Goal: Task Accomplishment & Management: Complete application form

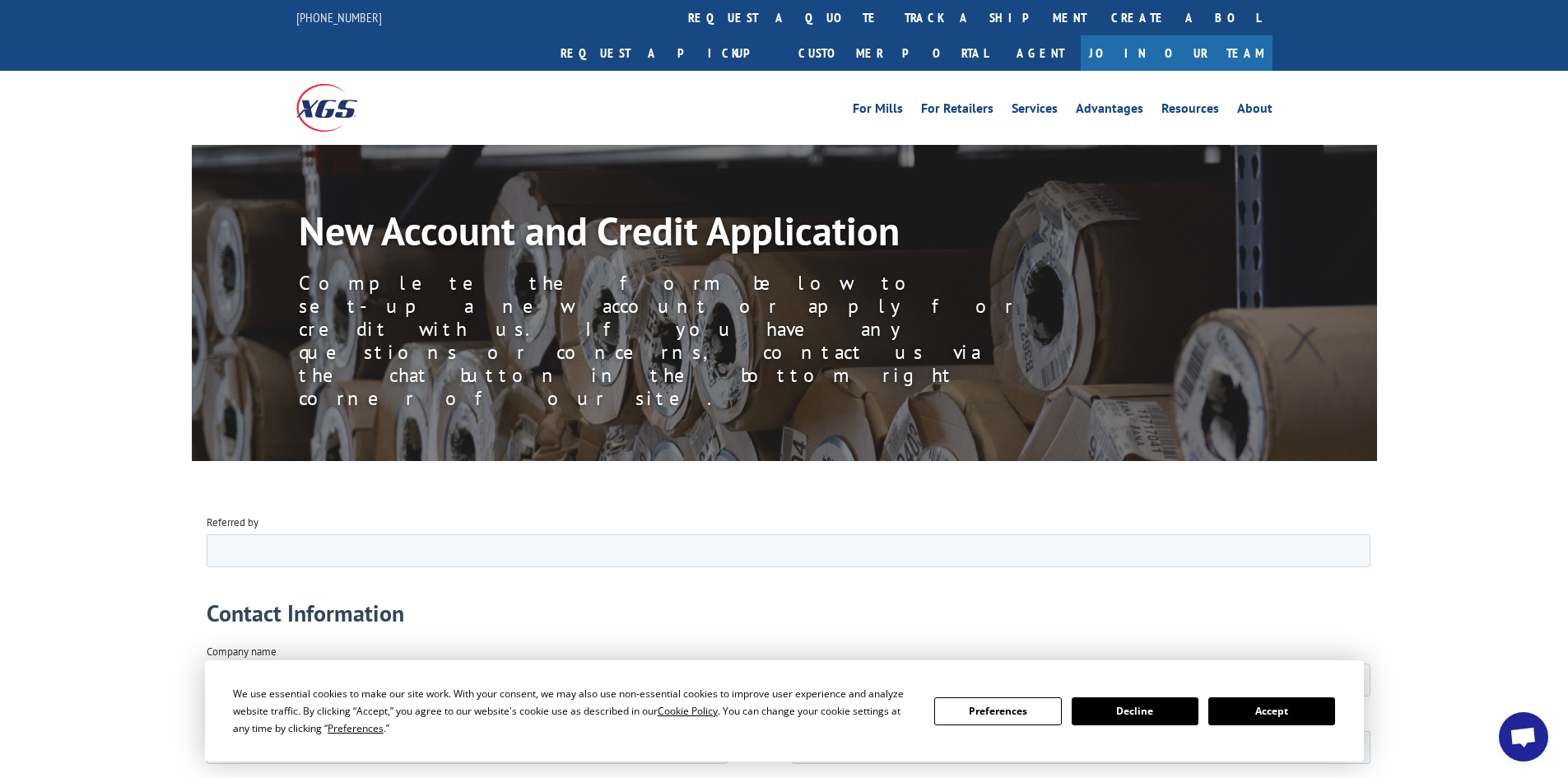
click at [1266, 708] on button "Accept" at bounding box center [1271, 711] width 126 height 28
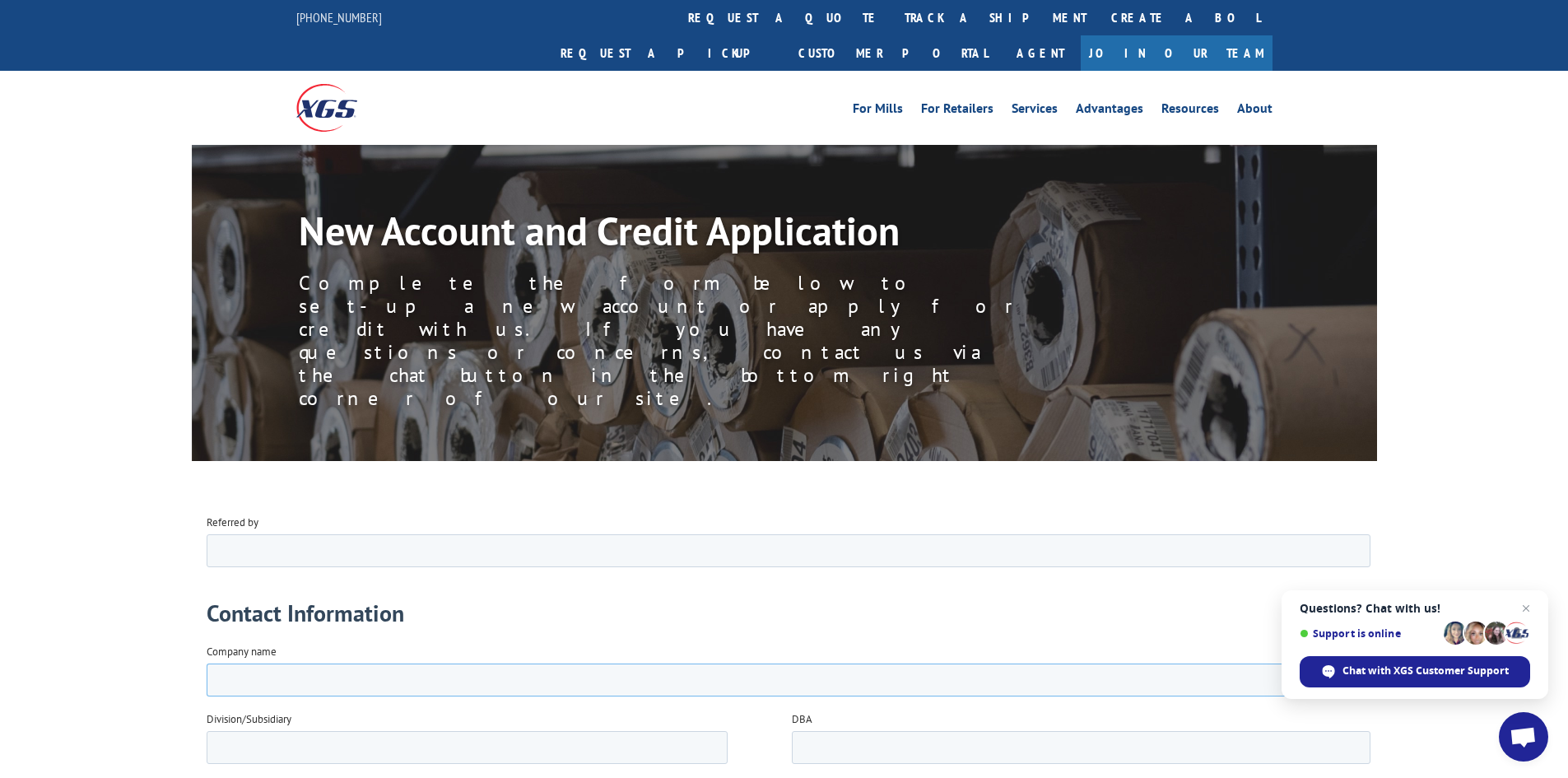
click at [366, 673] on input "Company name" at bounding box center [788, 679] width 1164 height 33
type input "The Flooring Outlet Inc"
type input "Sinbad"
type input "[PERSON_NAME]"
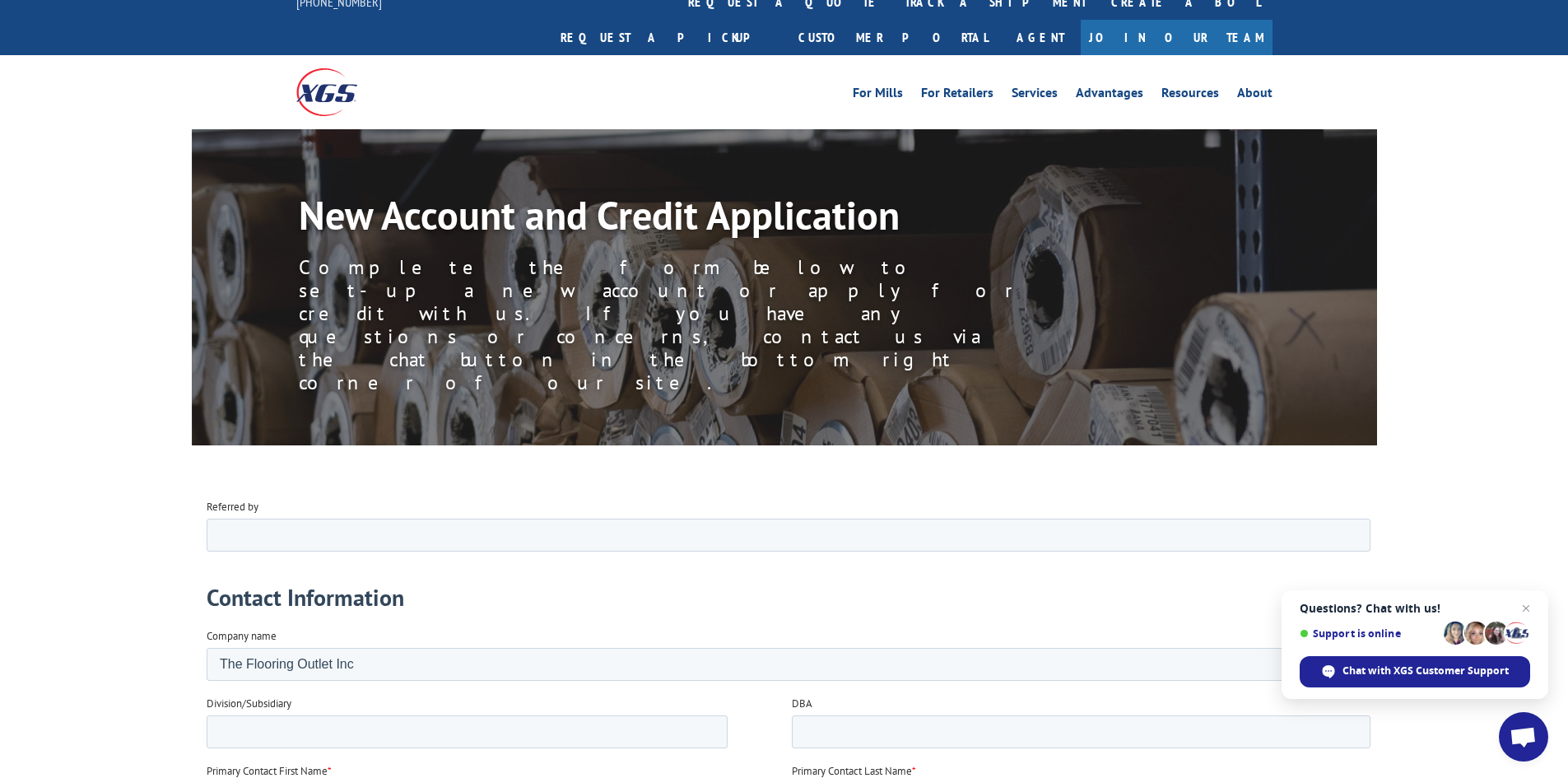
type input "General Manager"
type input "[PERSON_NAME]"
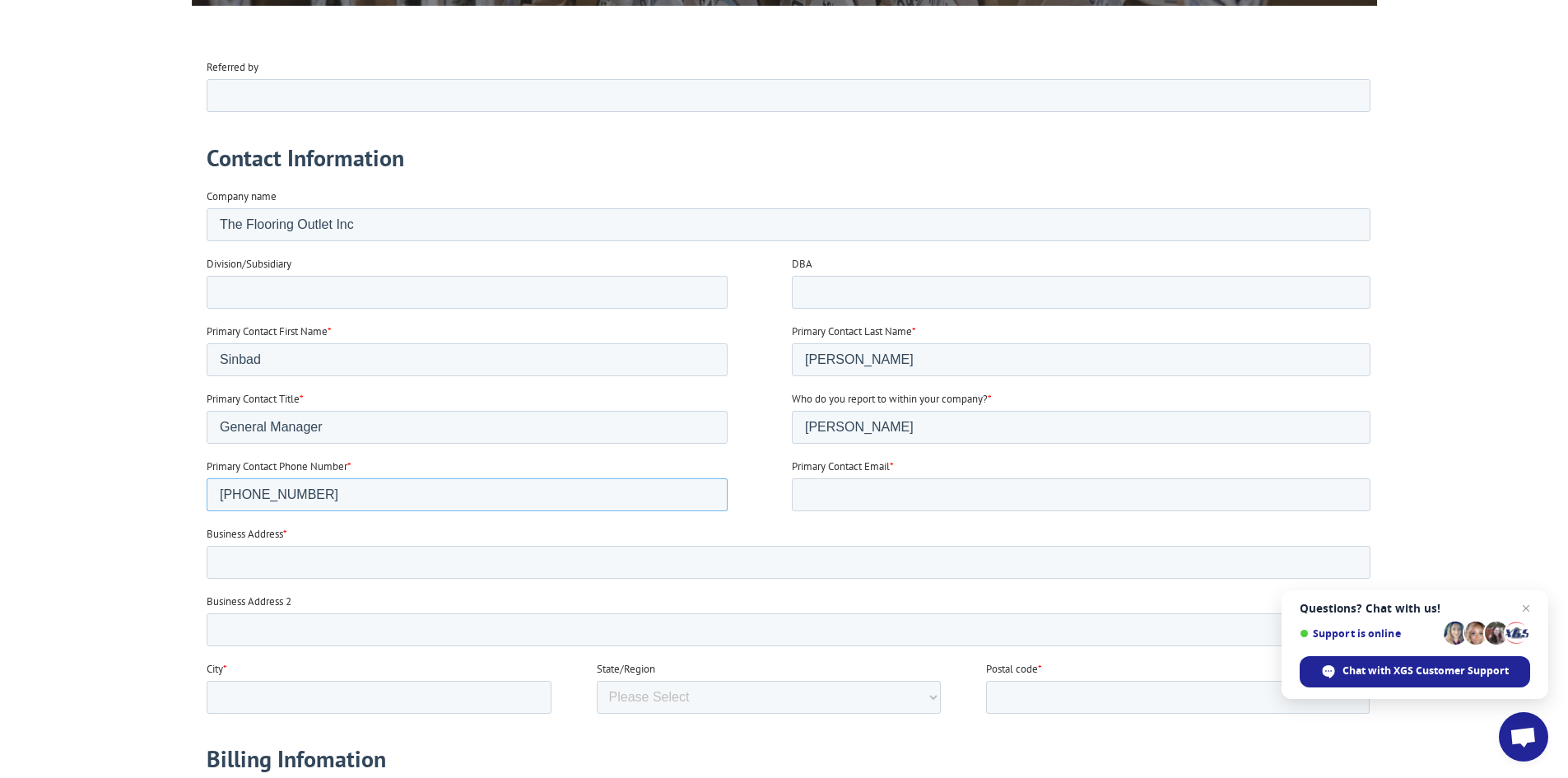
type input "[PHONE_NUMBER]"
type input "[EMAIL_ADDRESS][DOMAIN_NAME]"
type input "1092 Marietta Industrial Dr"
type input "Marietta"
select select "[US_STATE]"
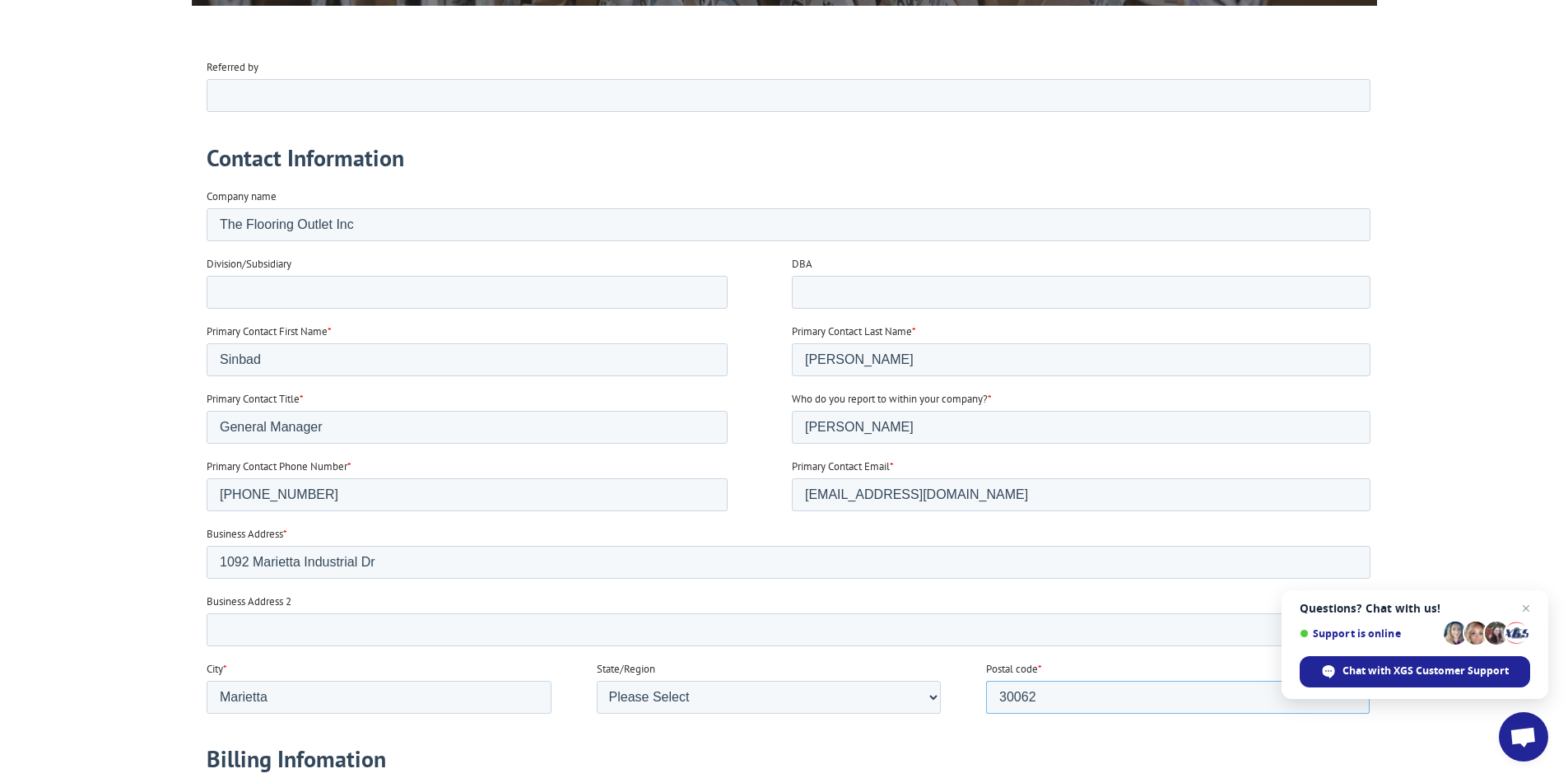
type input "30062"
type input "[PERSON_NAME]"
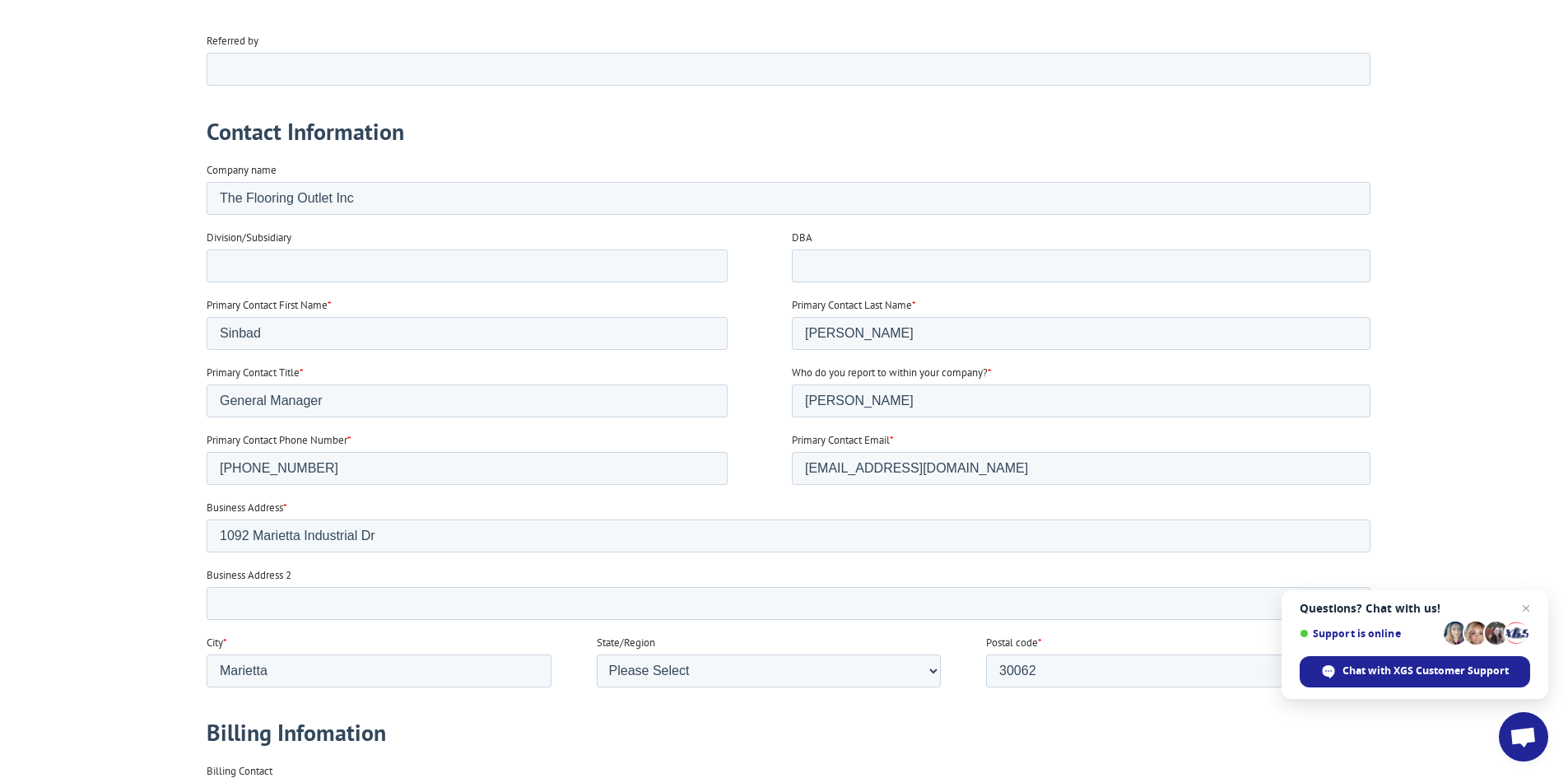
type input "[PHONE_NUMBER]"
type input "[EMAIL_ADDRESS][DOMAIN_NAME]"
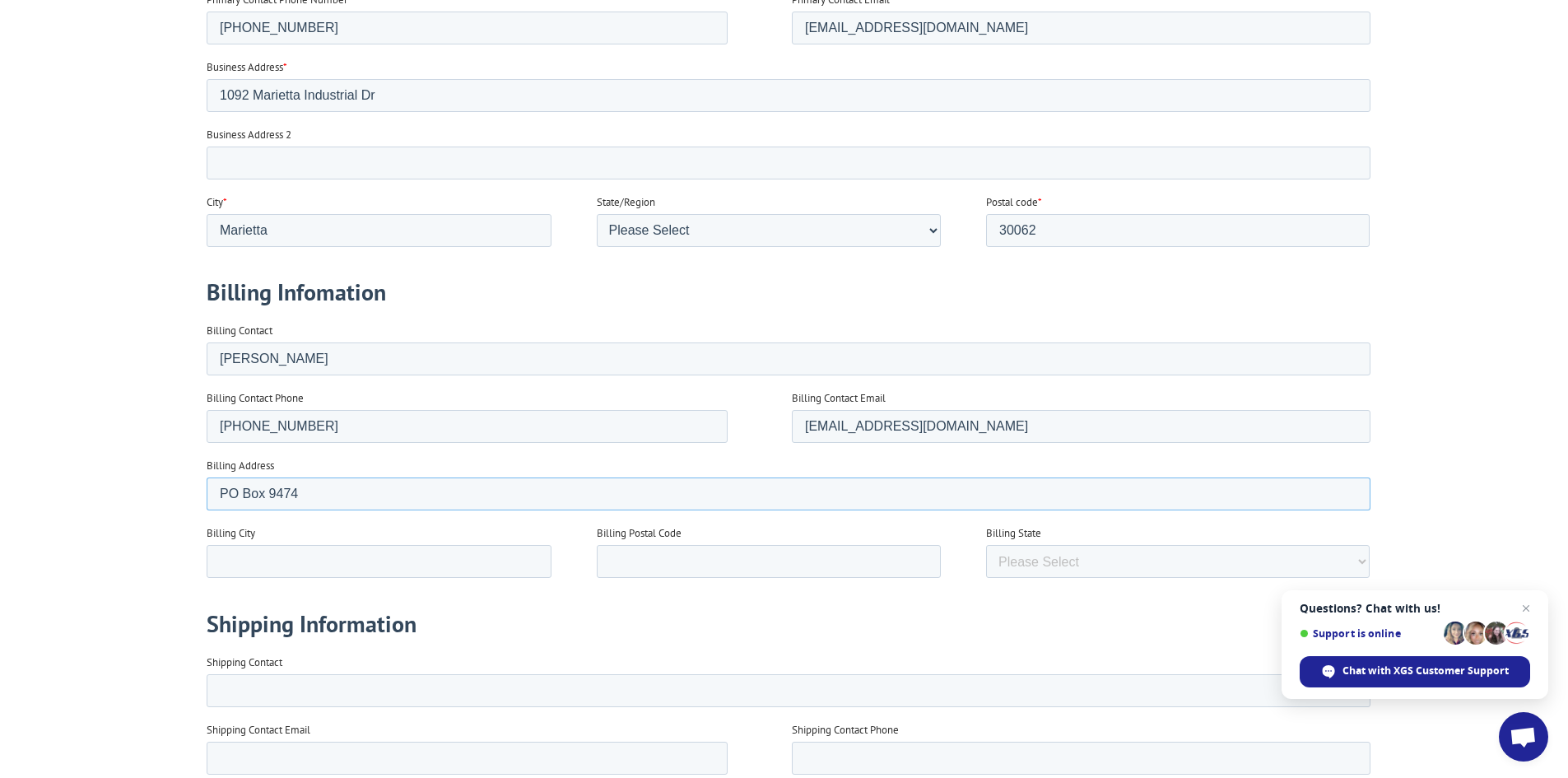
type input "PO Box 9474"
type input "Marietta"
type input "g"
type input "G"
type input "30065"
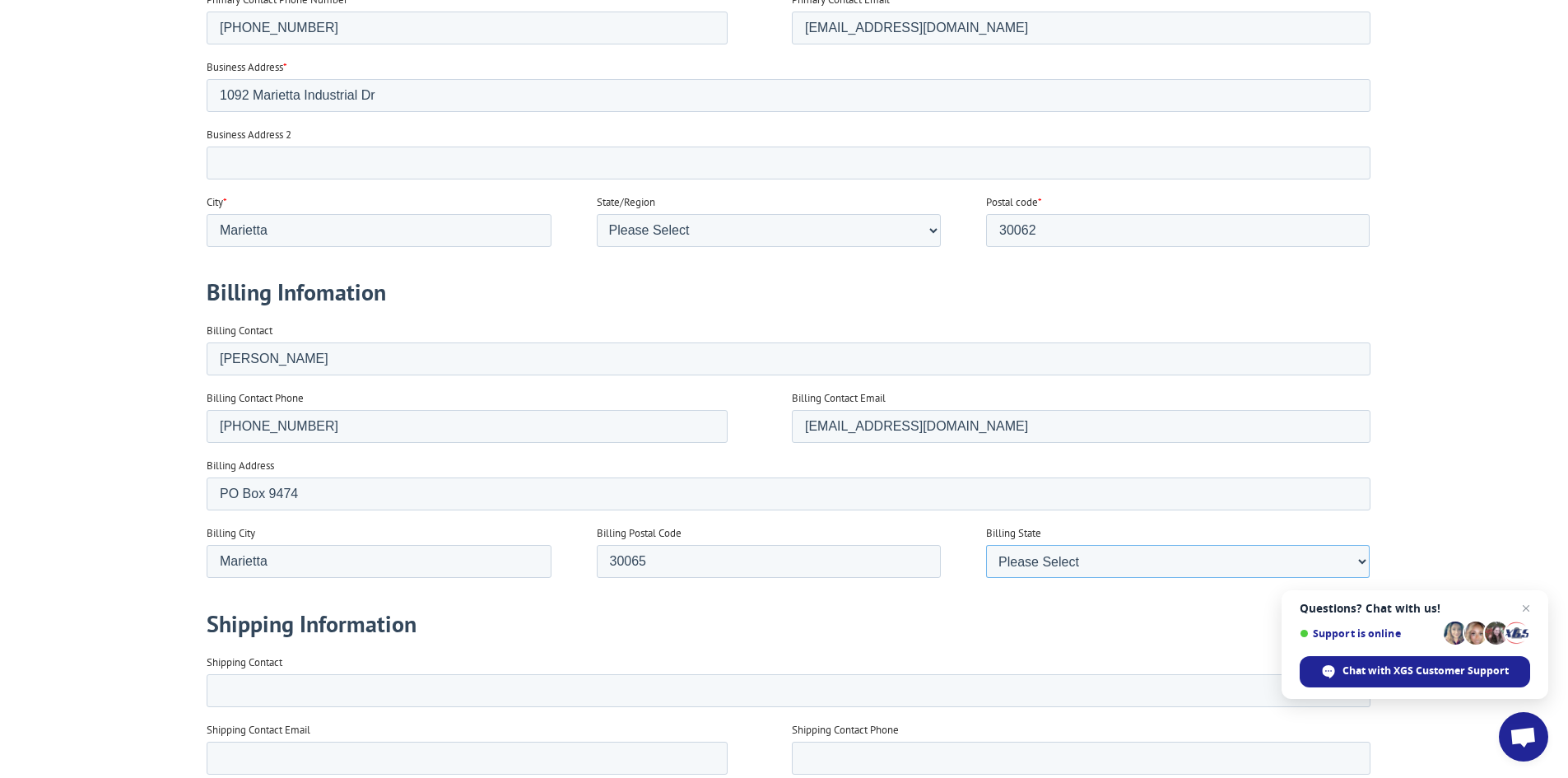
select select "[US_STATE]"
type input "[PERSON_NAME]"
type input "[EMAIL_ADDRESS][DOMAIN_NAME]"
type input "S"
type input "[PHONE_NUMBER]"
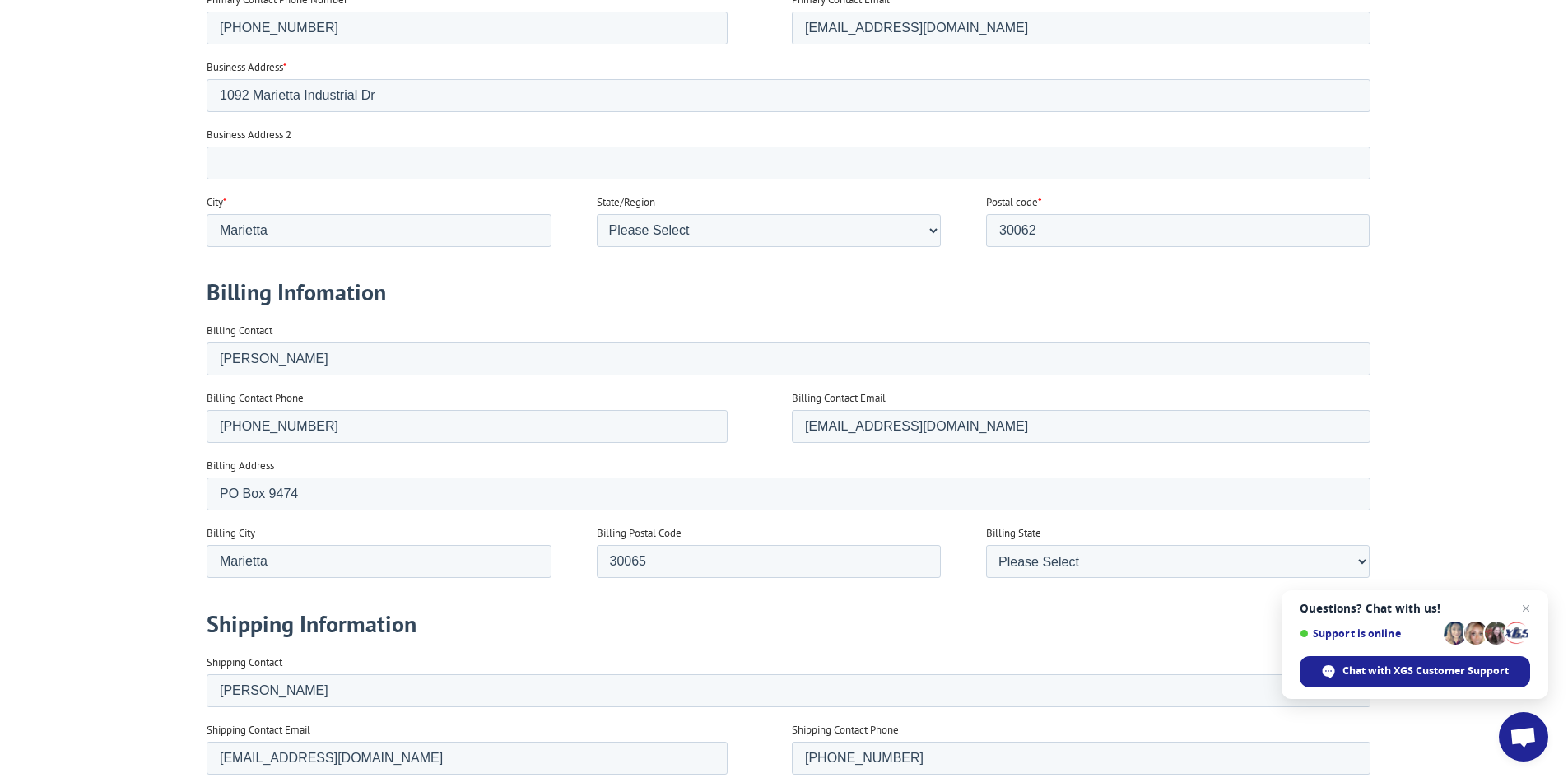
type input "1092 Marietta Industrial Dr"
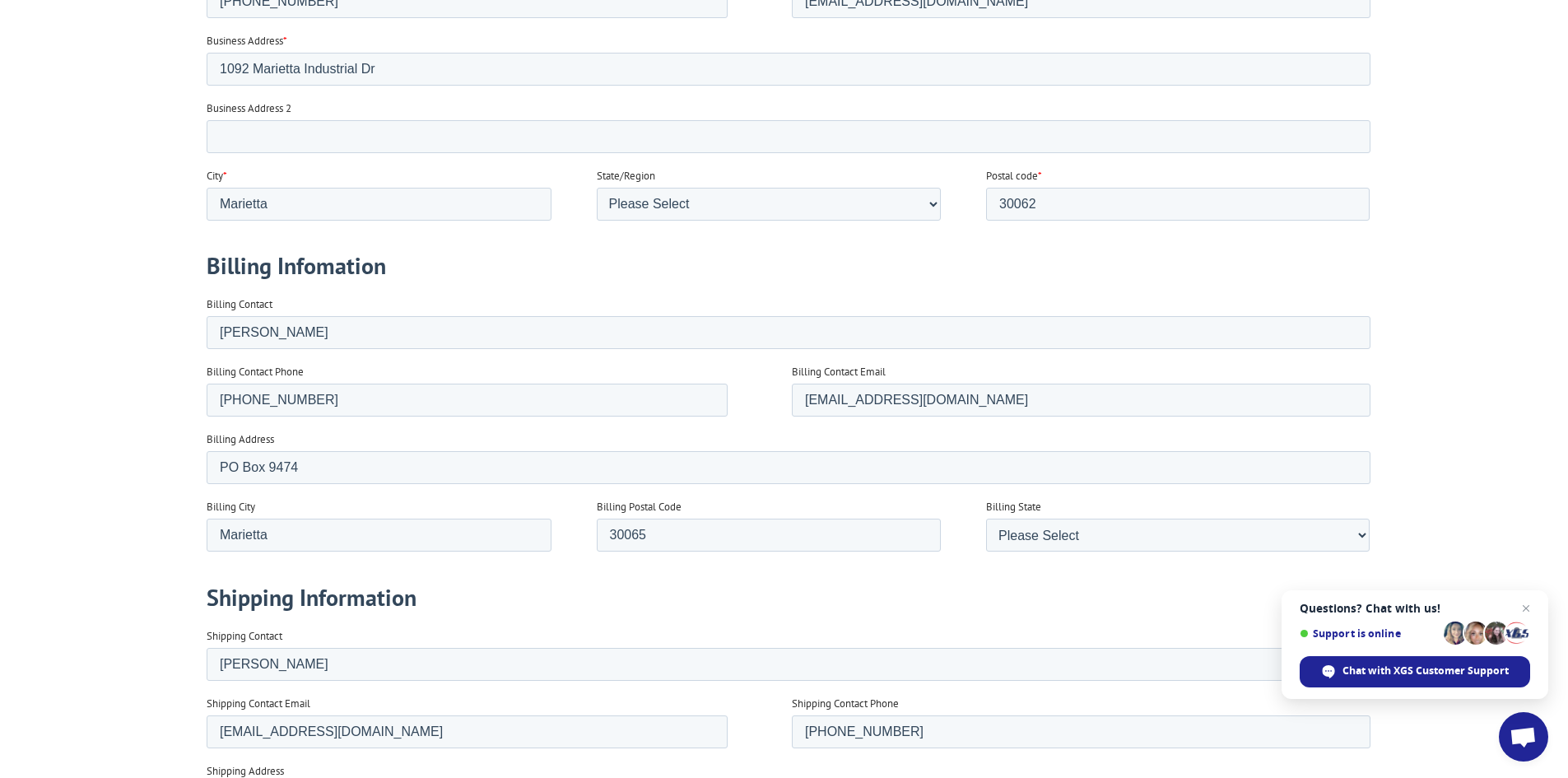
type input "Marietta"
type input "G"
type input "30062"
select select "[US_STATE]"
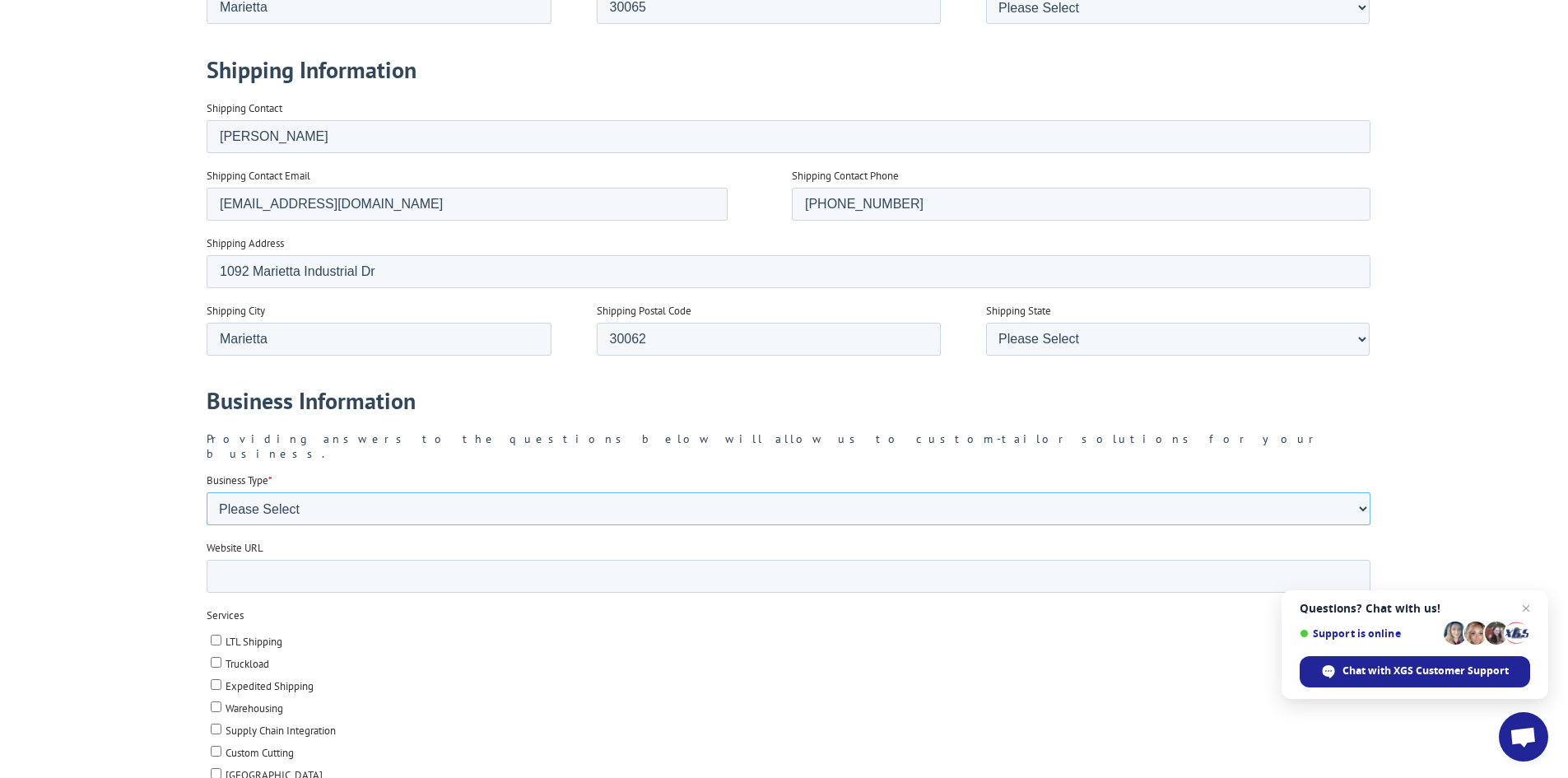
click at [332, 495] on select "Please Select Flooring Mill, Manufacturer, or Importer Manufacturer - Other Nat…" at bounding box center [788, 509] width 1164 height 33
select select "Mill/Importer"
click at [206, 525] on select "Please Select Flooring Mill, Manufacturer, or Importer Manufacturer - Other Nat…" at bounding box center [788, 509] width 1164 height 33
click at [216, 634] on input "LTL Shipping" at bounding box center [216, 640] width 11 height 11
checkbox input "true"
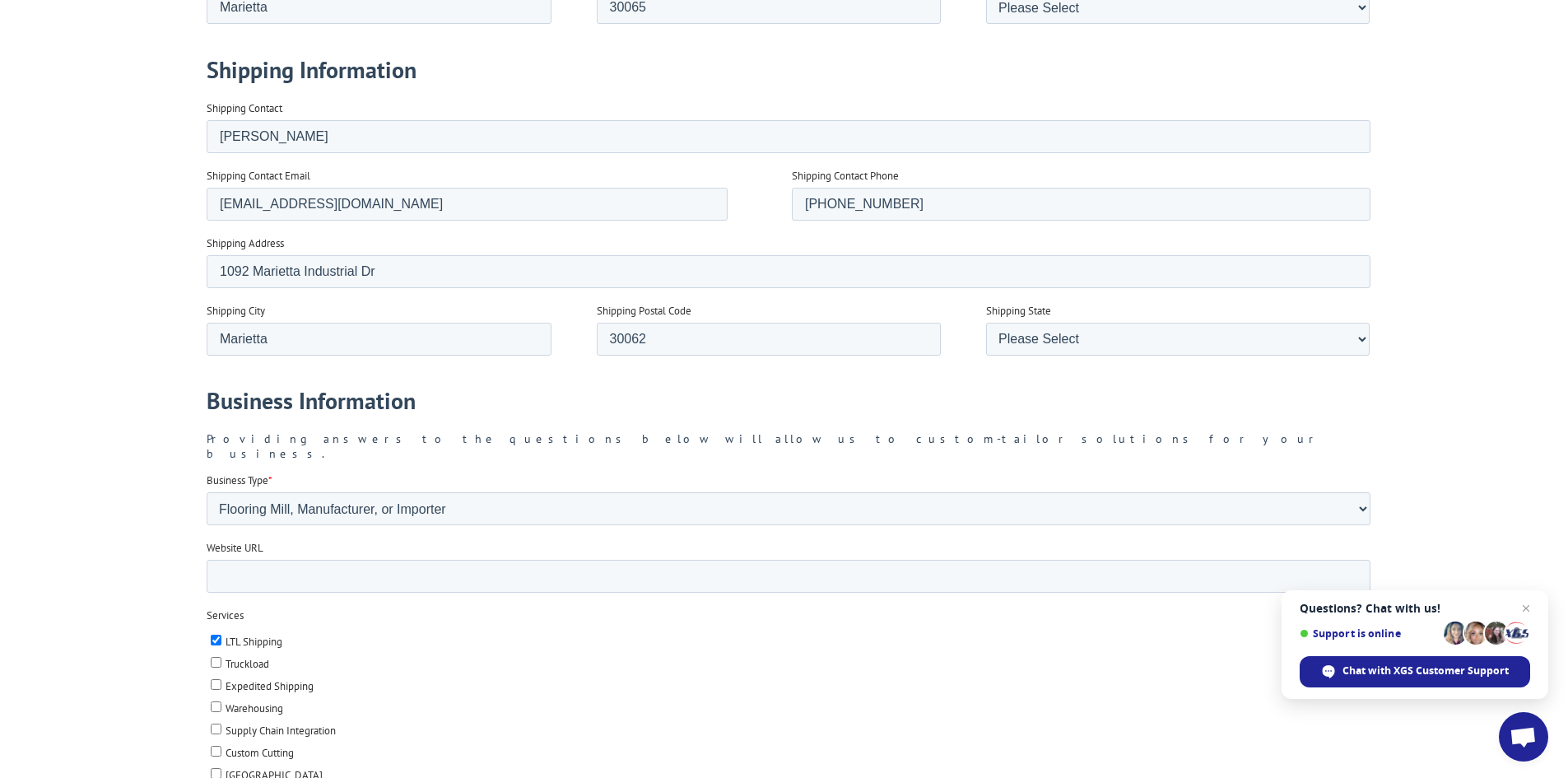
click at [218, 656] on input "Truckload" at bounding box center [216, 662] width 11 height 11
checkbox input "true"
click at [215, 678] on input "Expedited Shipping" at bounding box center [216, 684] width 11 height 11
checkbox input "true"
click at [215, 701] on input "Warehousing" at bounding box center [216, 707] width 11 height 11
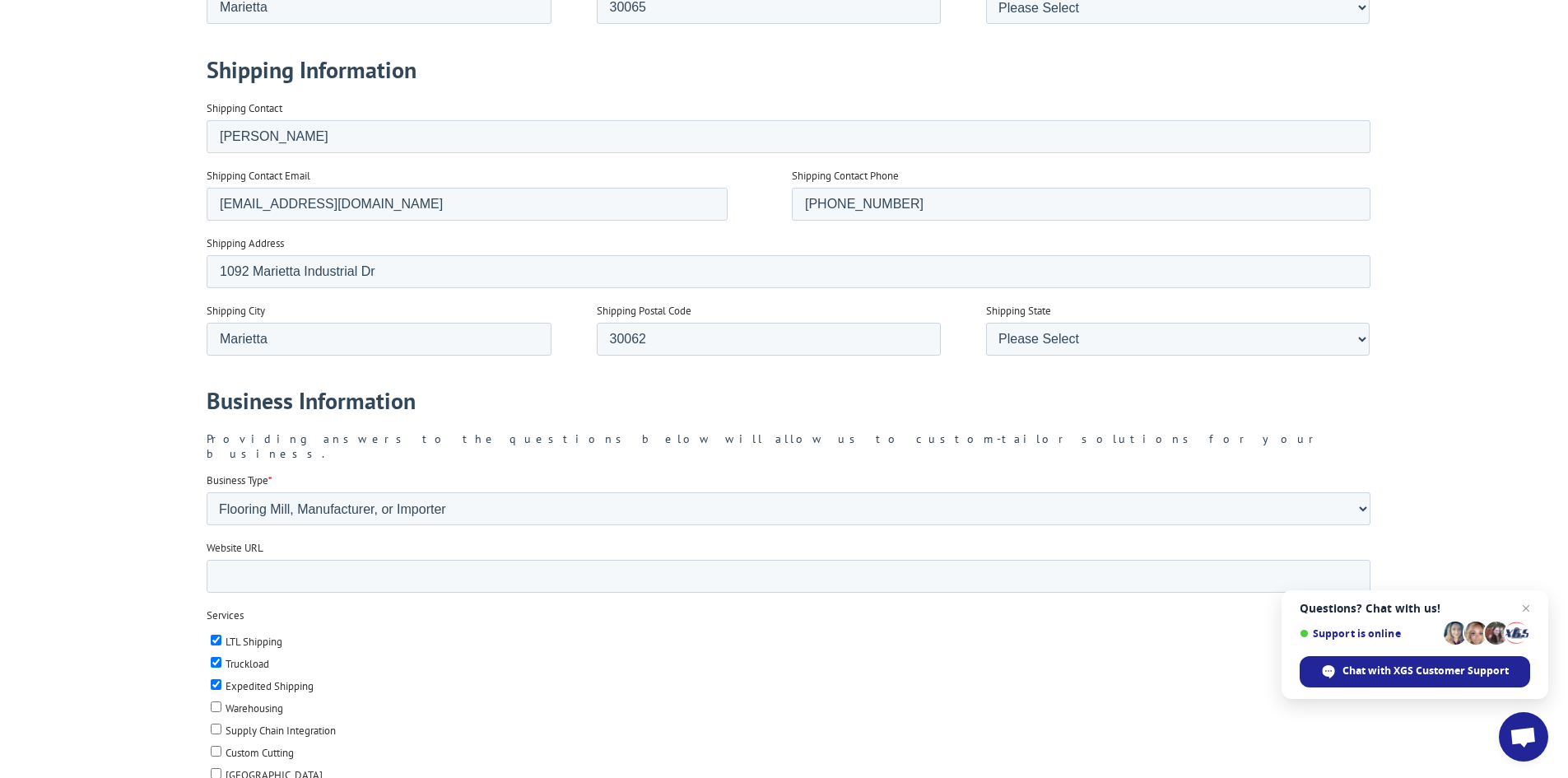
checkbox input "true"
click at [213, 768] on input "[GEOGRAPHIC_DATA]" at bounding box center [216, 773] width 11 height 11
checkbox input "true"
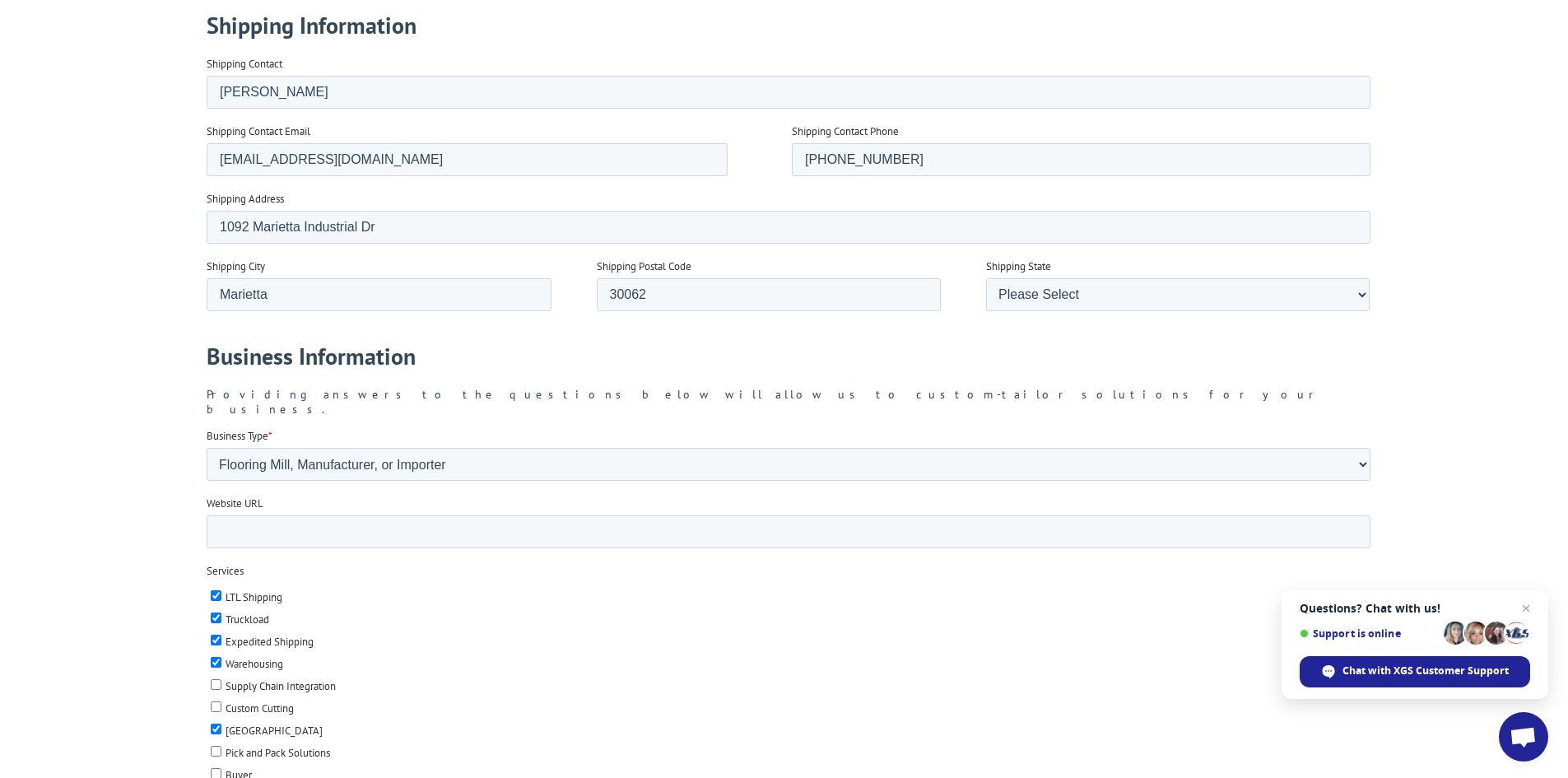
scroll to position [1558, 0]
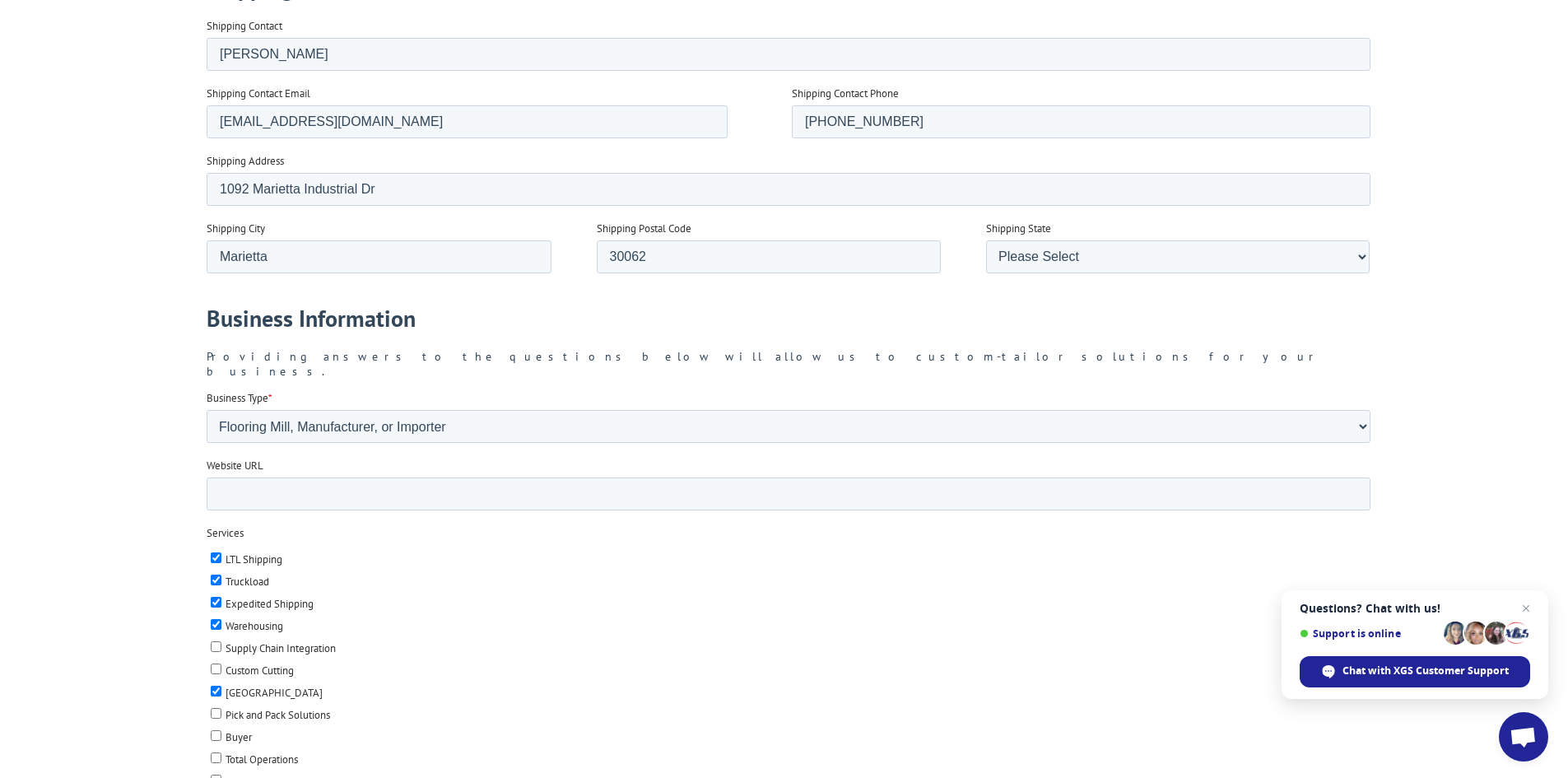
checkbox input "true"
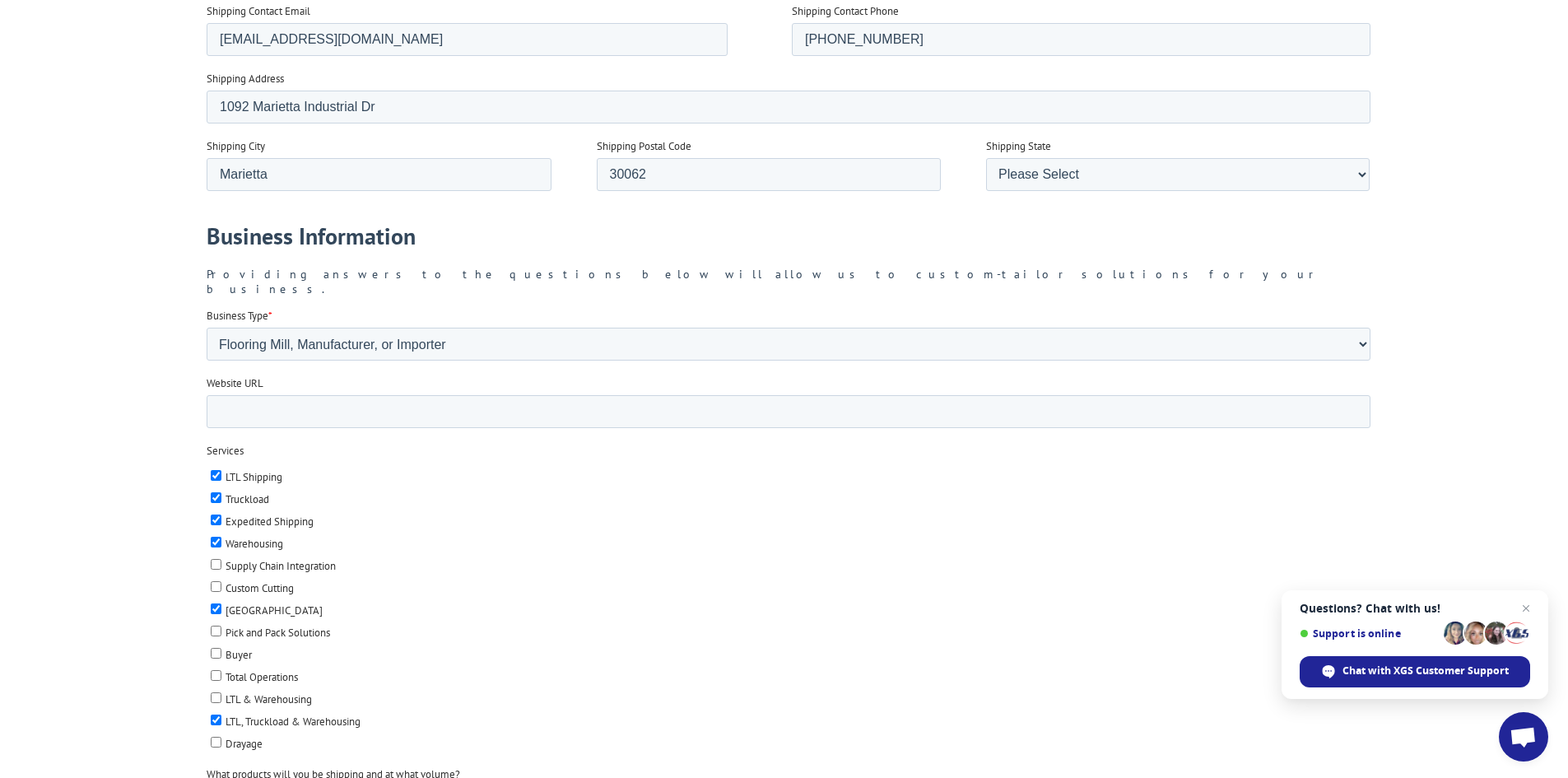
type textarea "Containers (Pallets) LVP flooring 20+"
click at [303, 403] on input "Website URL" at bounding box center [788, 411] width 1164 height 33
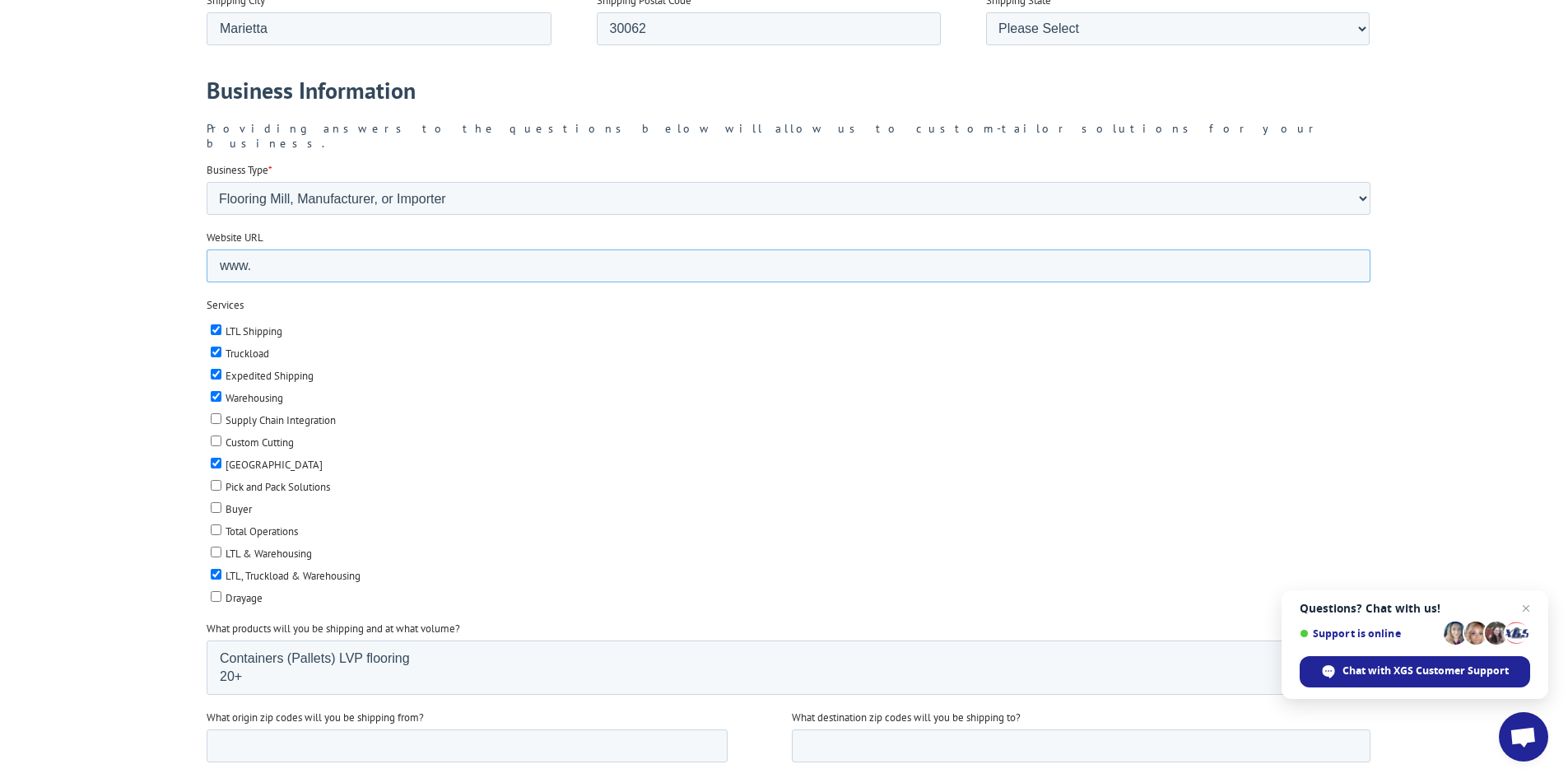
scroll to position [1805, 0]
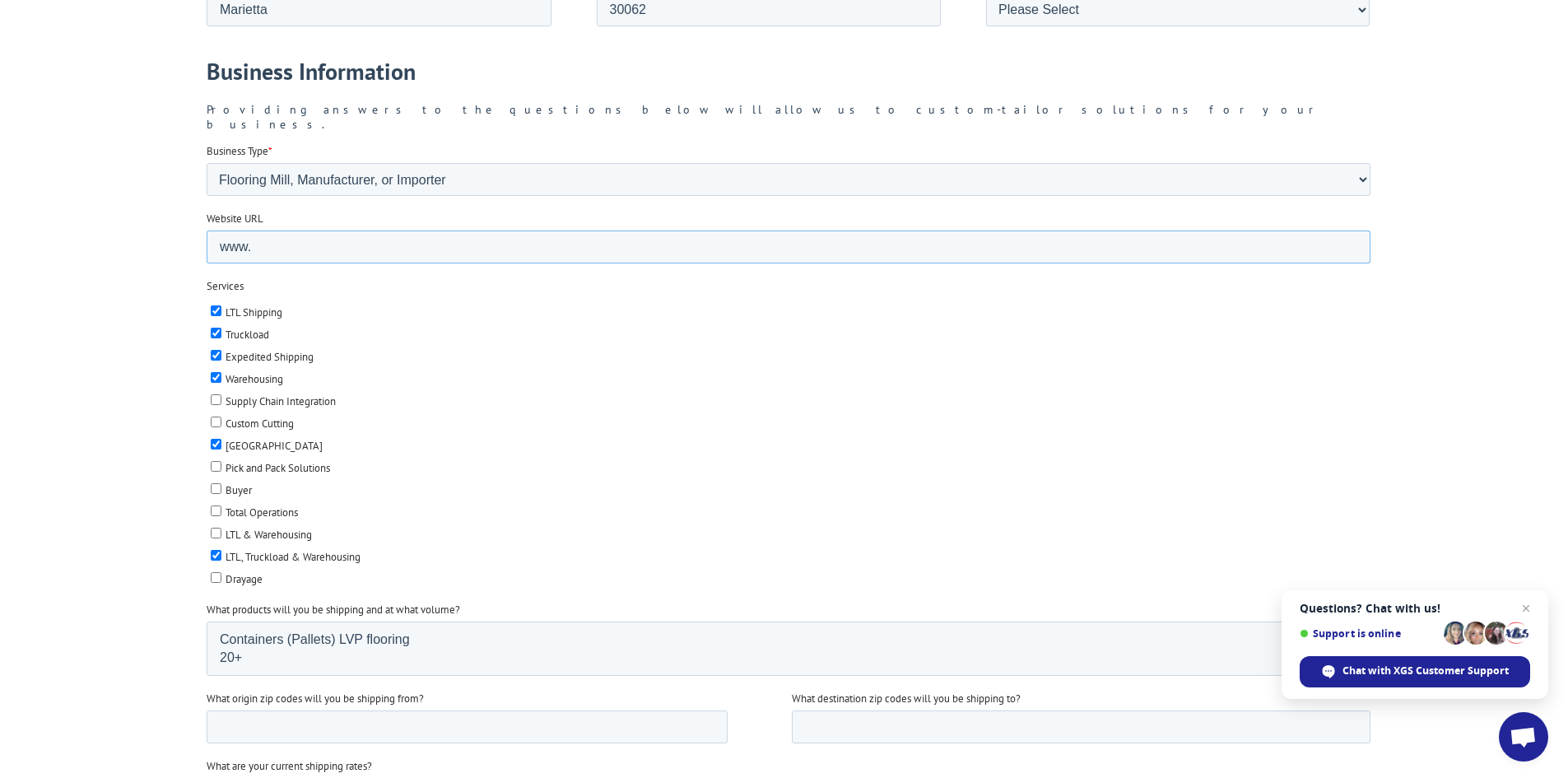
type input "www."
click at [213, 572] on input "Drayage" at bounding box center [216, 577] width 11 height 11
checkbox input "true"
click at [293, 647] on textarea "Containers (Pallets) LVP flooring 20+" at bounding box center [788, 648] width 1164 height 54
click at [260, 710] on input "What origin zip codes will you be shipping from?" at bounding box center [466, 726] width 521 height 33
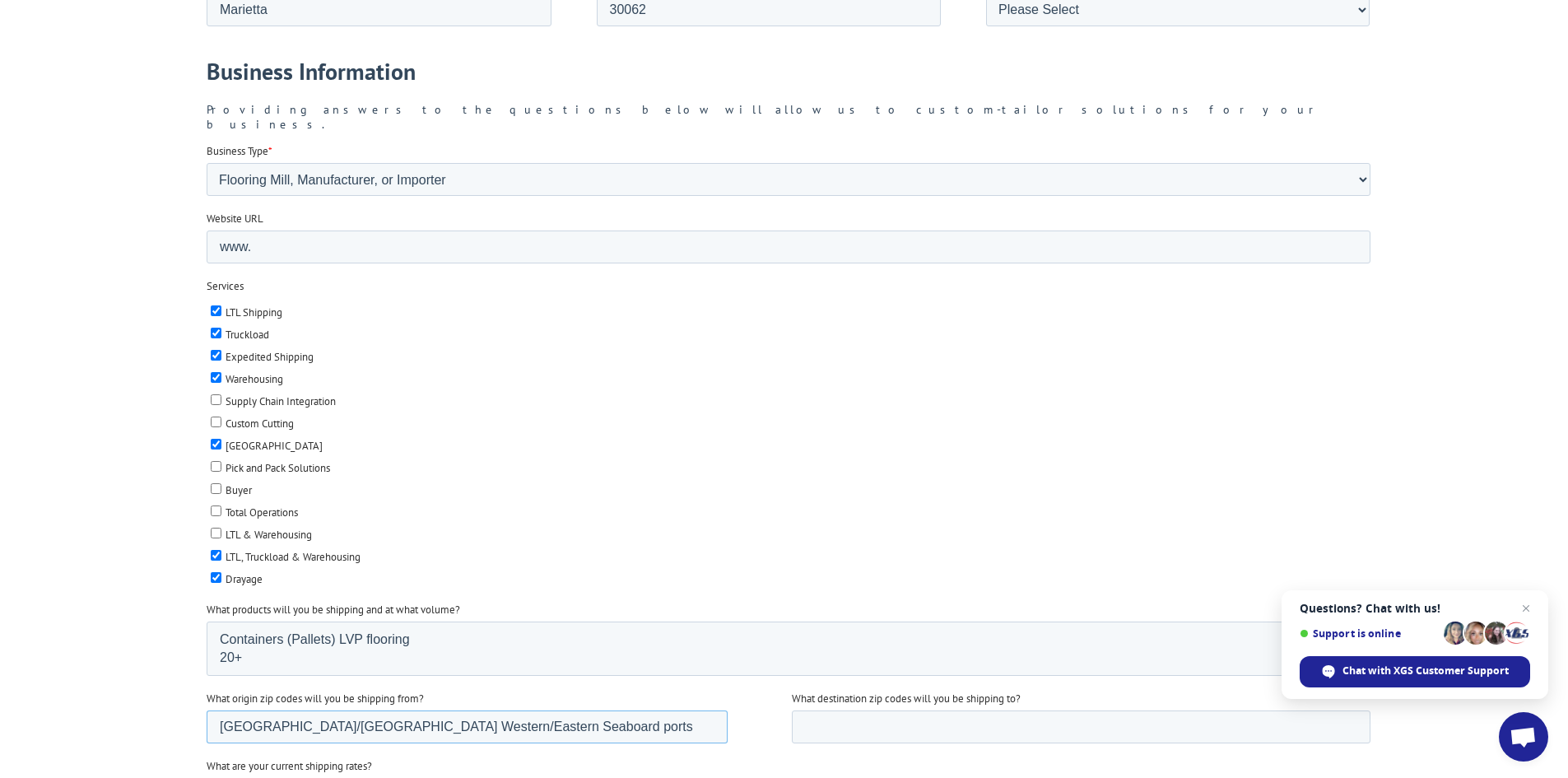
drag, startPoint x: 406, startPoint y: 709, endPoint x: 416, endPoint y: 709, distance: 10.0
click at [416, 710] on input "[GEOGRAPHIC_DATA]/[GEOGRAPHIC_DATA] Western/Eastern Seaboard ports" at bounding box center [466, 726] width 521 height 33
type input "[GEOGRAPHIC_DATA]/[GEOGRAPHIC_DATA] Western/Eastern/South seaboard ports"
click at [864, 710] on input "What destination zip codes will you be shipping to?" at bounding box center [1081, 726] width 579 height 33
type input "Throughout the [GEOGRAPHIC_DATA]"
